Goal: Transaction & Acquisition: Obtain resource

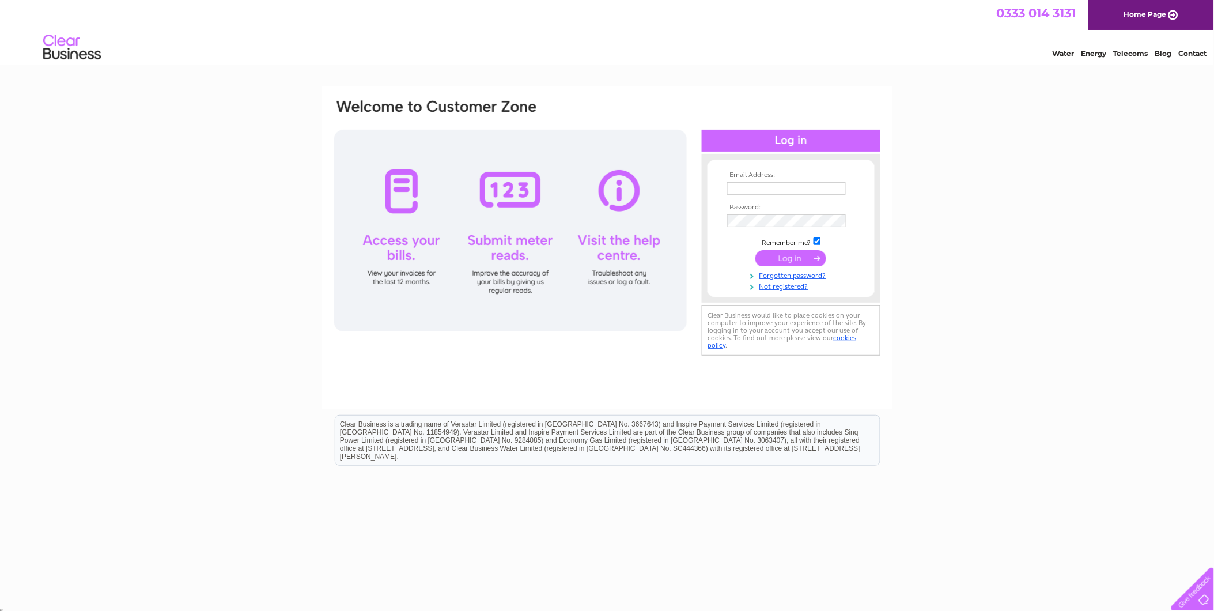
type input "rvautostranent@yahoo.co.uk"
click at [804, 257] on input "submit" at bounding box center [790, 258] width 71 height 16
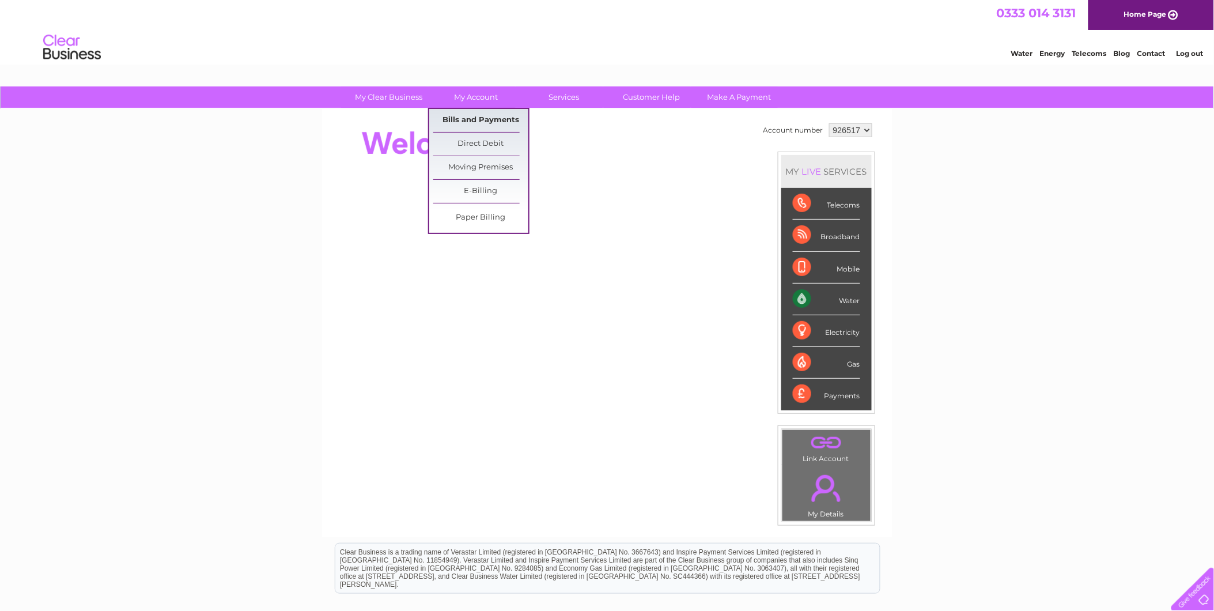
click at [461, 124] on link "Bills and Payments" at bounding box center [480, 120] width 95 height 23
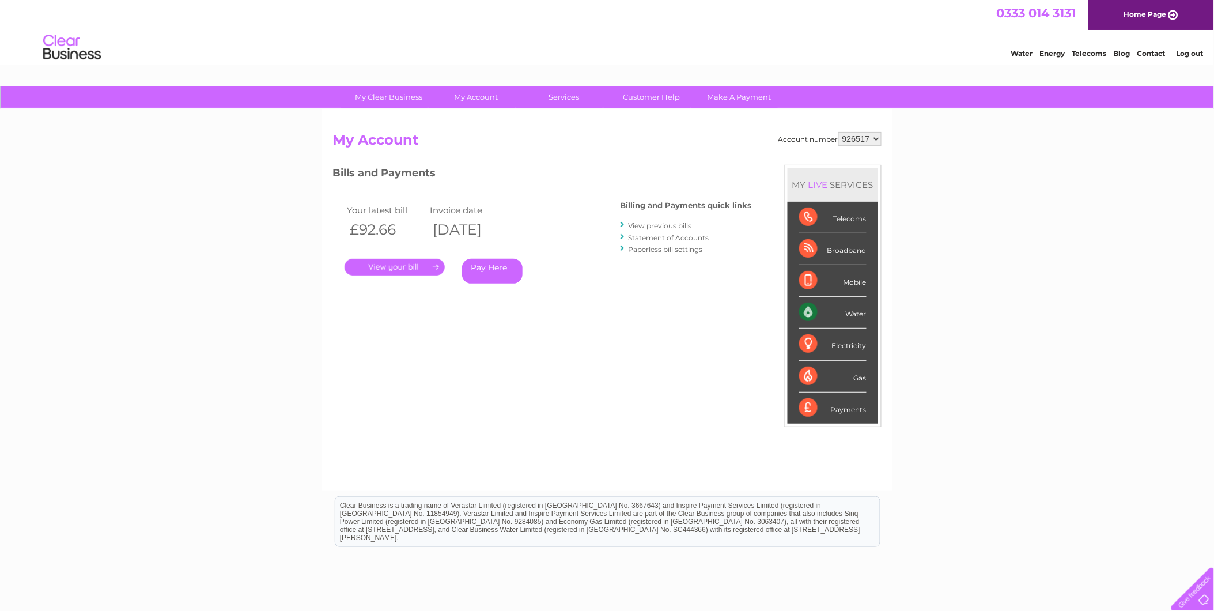
click at [419, 271] on link "." at bounding box center [395, 267] width 100 height 17
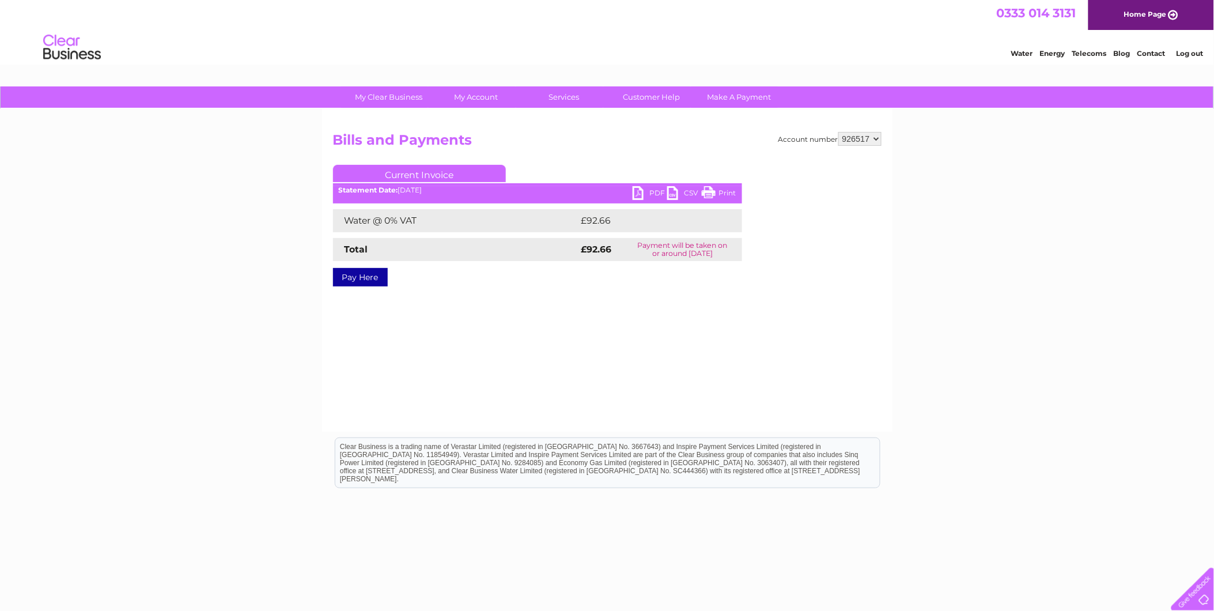
click at [638, 188] on link "PDF" at bounding box center [650, 194] width 35 height 17
click at [876, 136] on select "926517 927039 971840 981437" at bounding box center [859, 139] width 43 height 14
select select "927039"
click at [838, 132] on select "926517 927039 971840 981437" at bounding box center [859, 139] width 43 height 14
click at [636, 188] on link "PDF" at bounding box center [650, 194] width 35 height 17
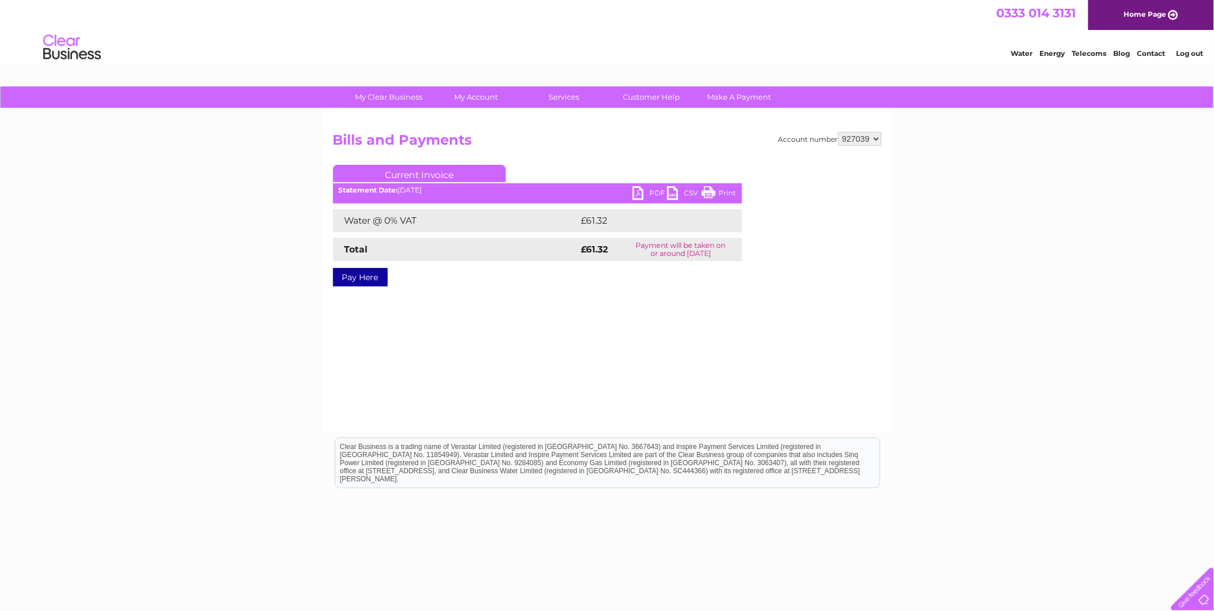
click at [875, 140] on select "926517 927039 971840 981437" at bounding box center [859, 139] width 43 height 14
select select "971840"
click at [838, 132] on select "926517 927039 971840 981437" at bounding box center [859, 139] width 43 height 14
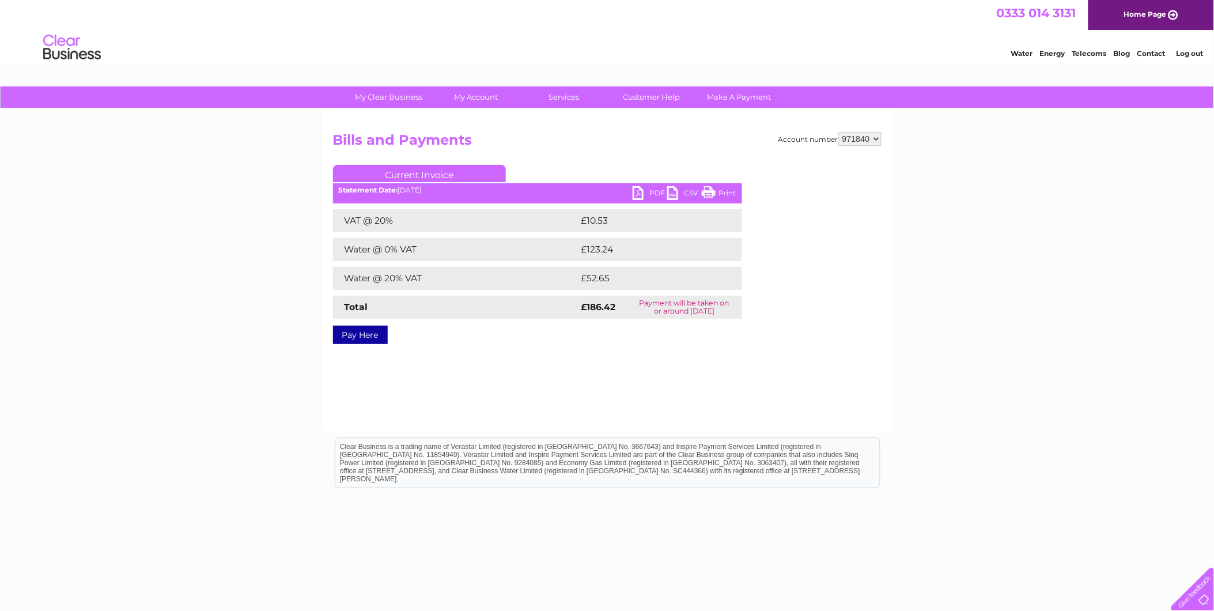
click at [638, 193] on link "PDF" at bounding box center [650, 194] width 35 height 17
click at [900, 179] on div "My Clear Business Login Details My Details My Preferences Link Account My Accou…" at bounding box center [607, 357] width 1214 height 542
click at [875, 137] on select "926517 927039 971840 981437" at bounding box center [859, 139] width 43 height 14
select select "981437"
click at [838, 132] on select "926517 927039 971840 981437" at bounding box center [859, 139] width 43 height 14
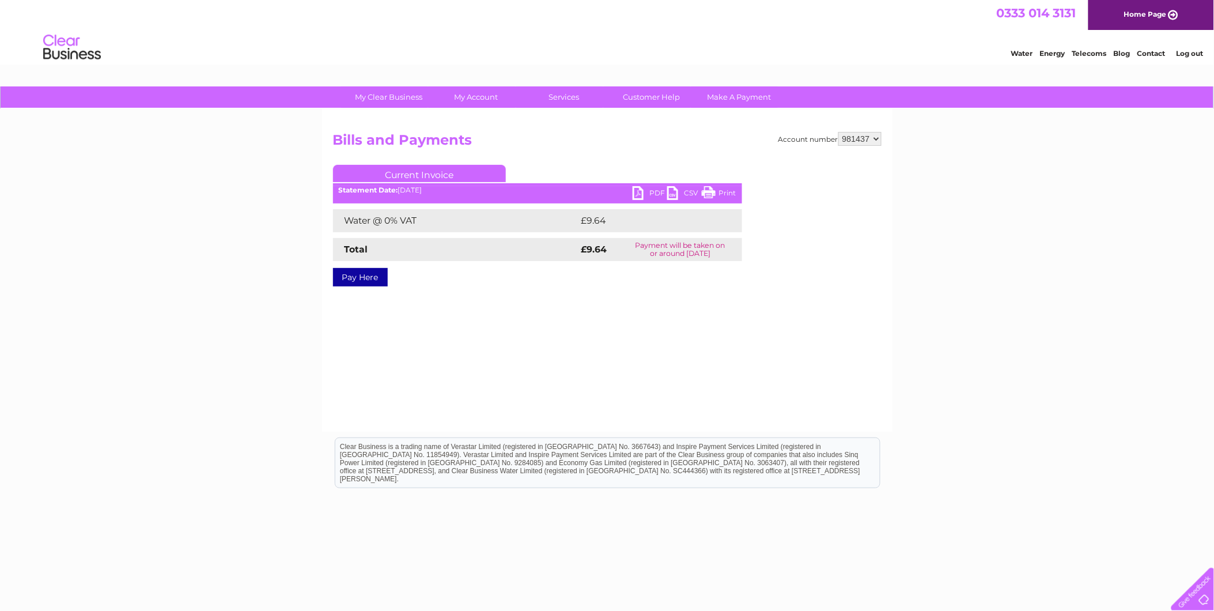
click at [638, 193] on link "PDF" at bounding box center [650, 194] width 35 height 17
click at [965, 330] on div "My Clear Business Login Details My Details My Preferences Link Account My Accou…" at bounding box center [607, 357] width 1214 height 542
